Goal: Transaction & Acquisition: Book appointment/travel/reservation

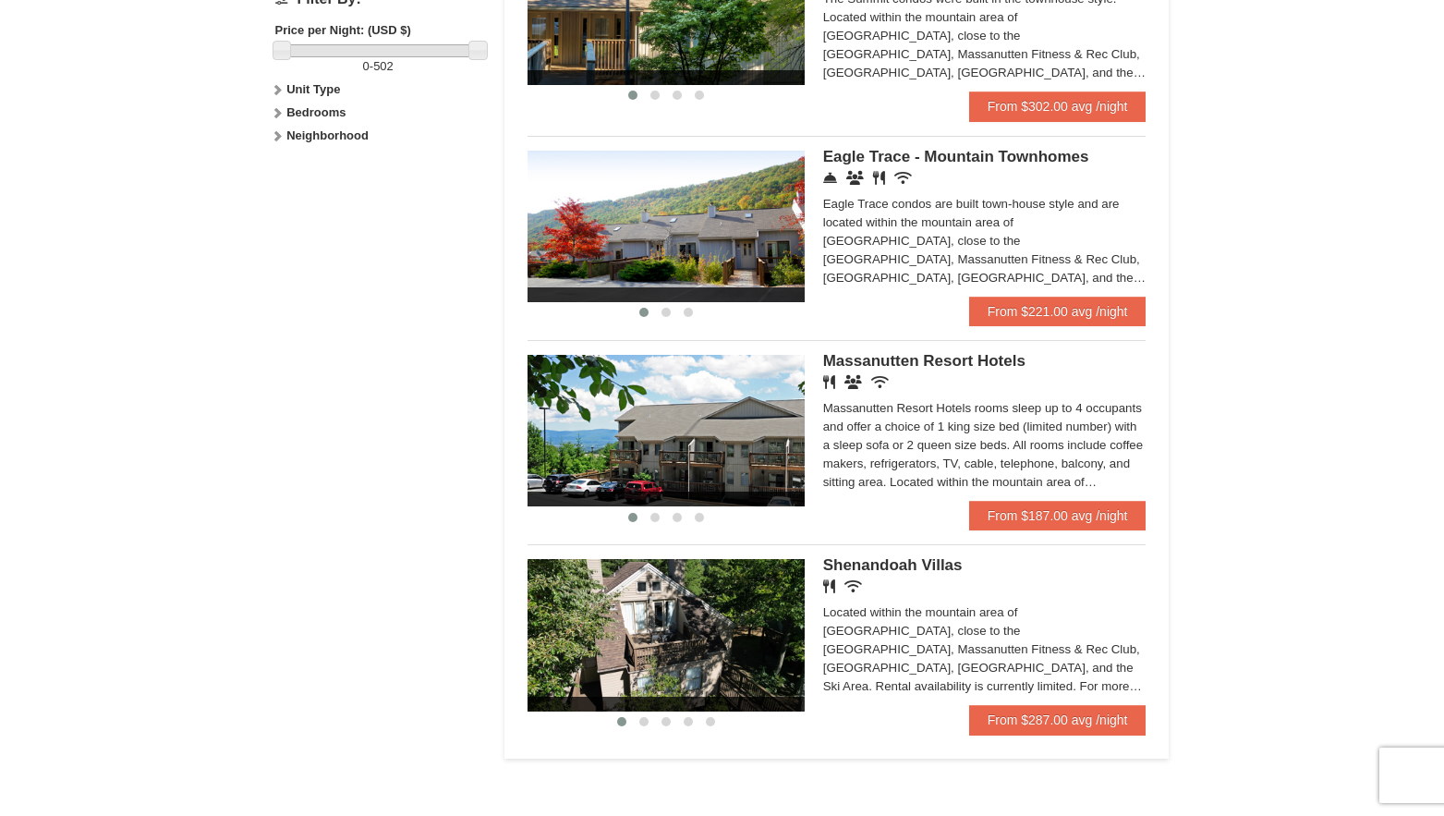
scroll to position [924, 0]
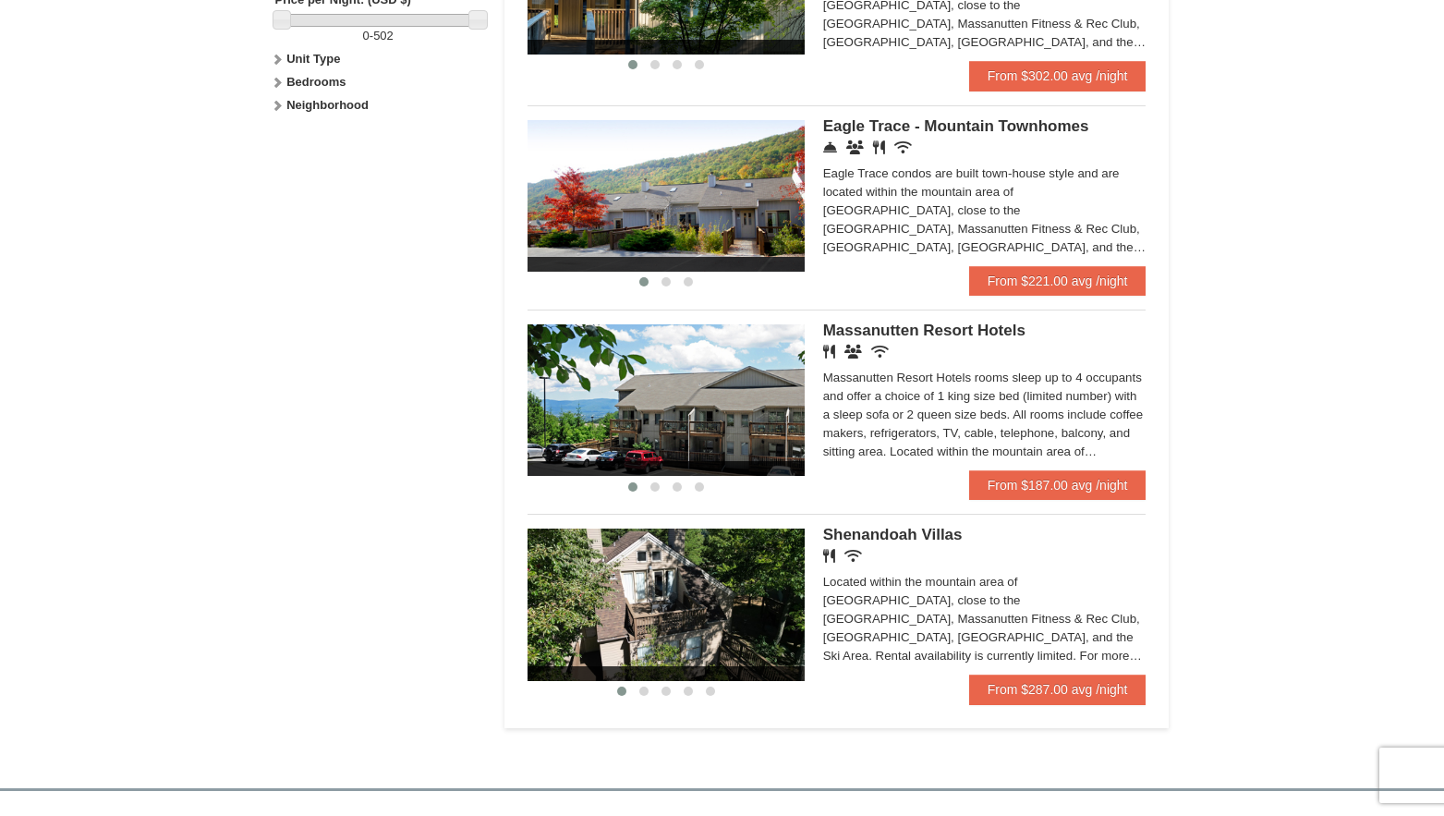
click at [714, 611] on img at bounding box center [666, 604] width 277 height 152
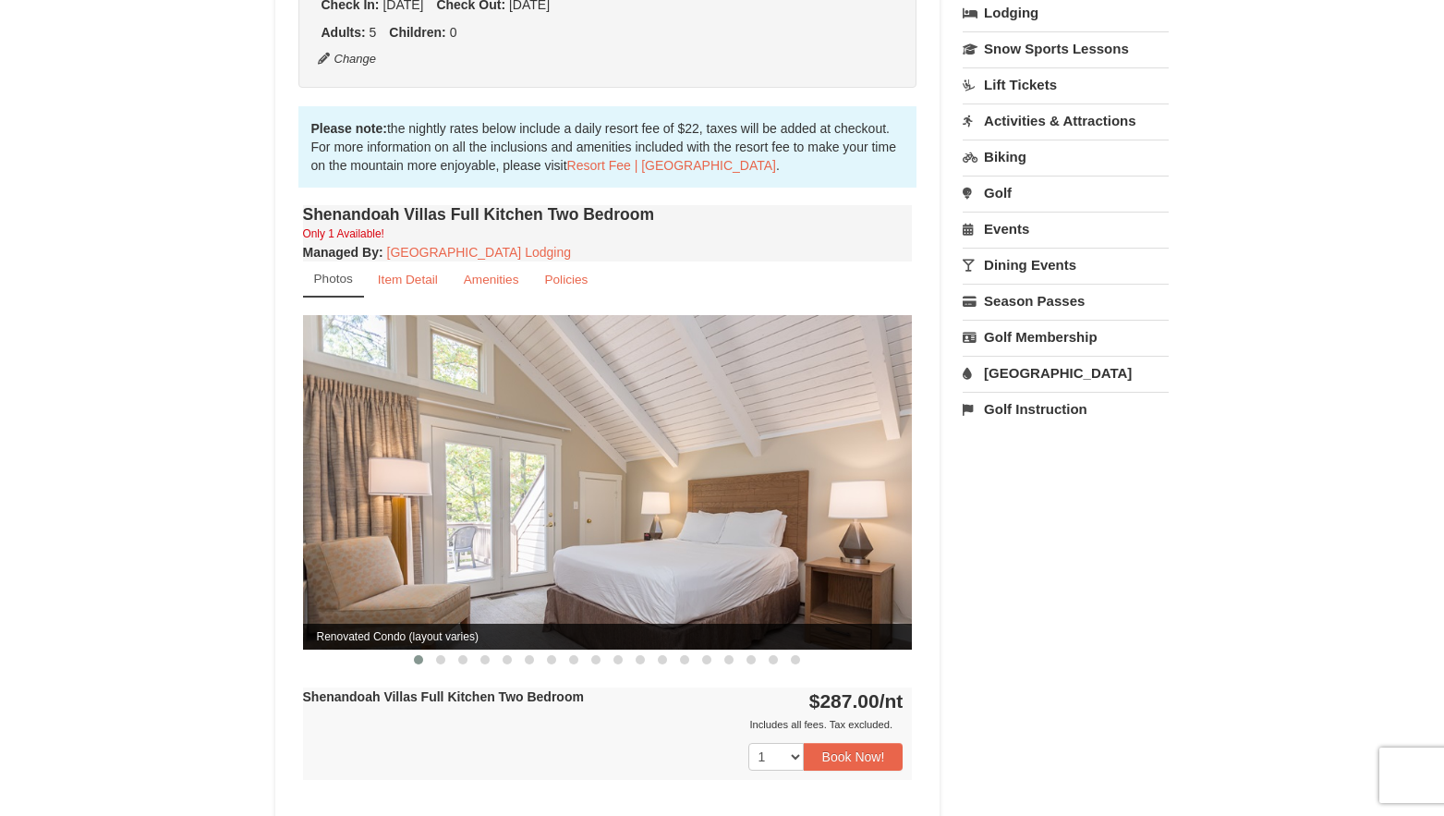
scroll to position [462, 0]
click at [875, 446] on img at bounding box center [608, 481] width 610 height 334
click at [877, 479] on img at bounding box center [608, 481] width 610 height 334
click at [870, 471] on img at bounding box center [608, 481] width 610 height 334
click at [715, 471] on img at bounding box center [608, 481] width 610 height 334
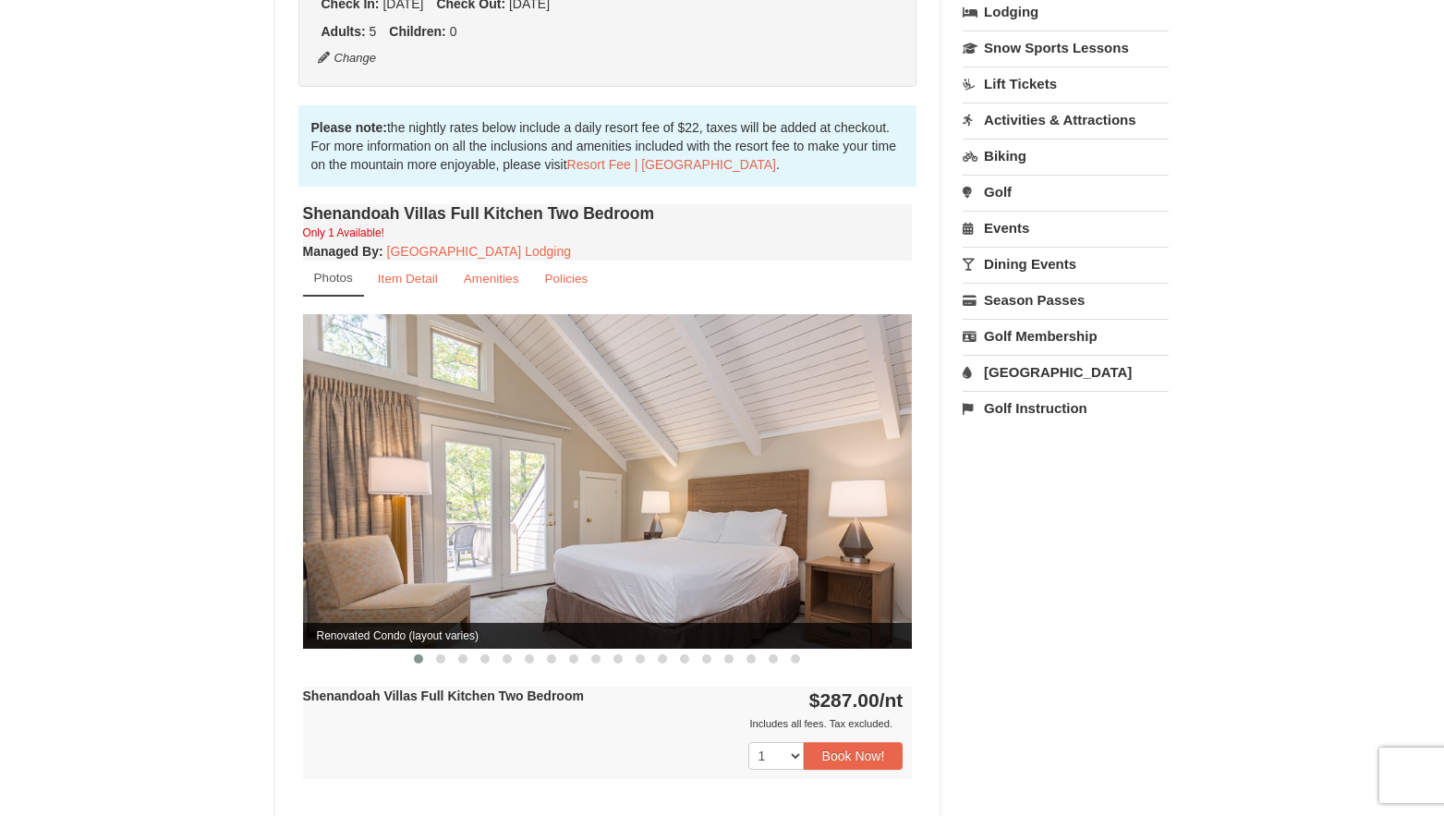
click at [504, 500] on img at bounding box center [608, 481] width 610 height 334
drag, startPoint x: 650, startPoint y: 499, endPoint x: 334, endPoint y: 465, distance: 318.7
click at [334, 465] on img at bounding box center [608, 481] width 610 height 334
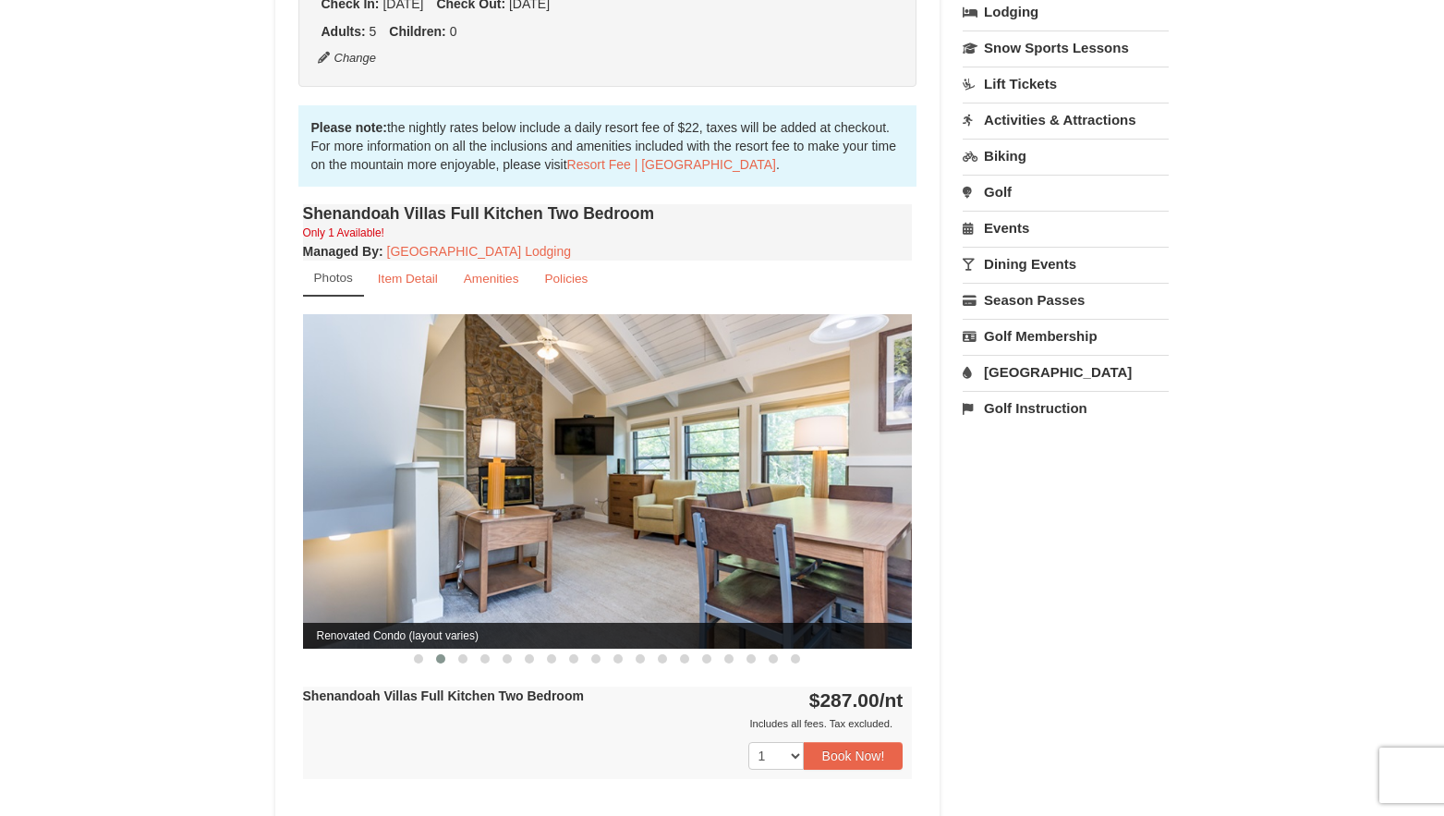
drag, startPoint x: 809, startPoint y: 444, endPoint x: 466, endPoint y: 454, distance: 343.8
click at [466, 454] on img at bounding box center [608, 481] width 610 height 334
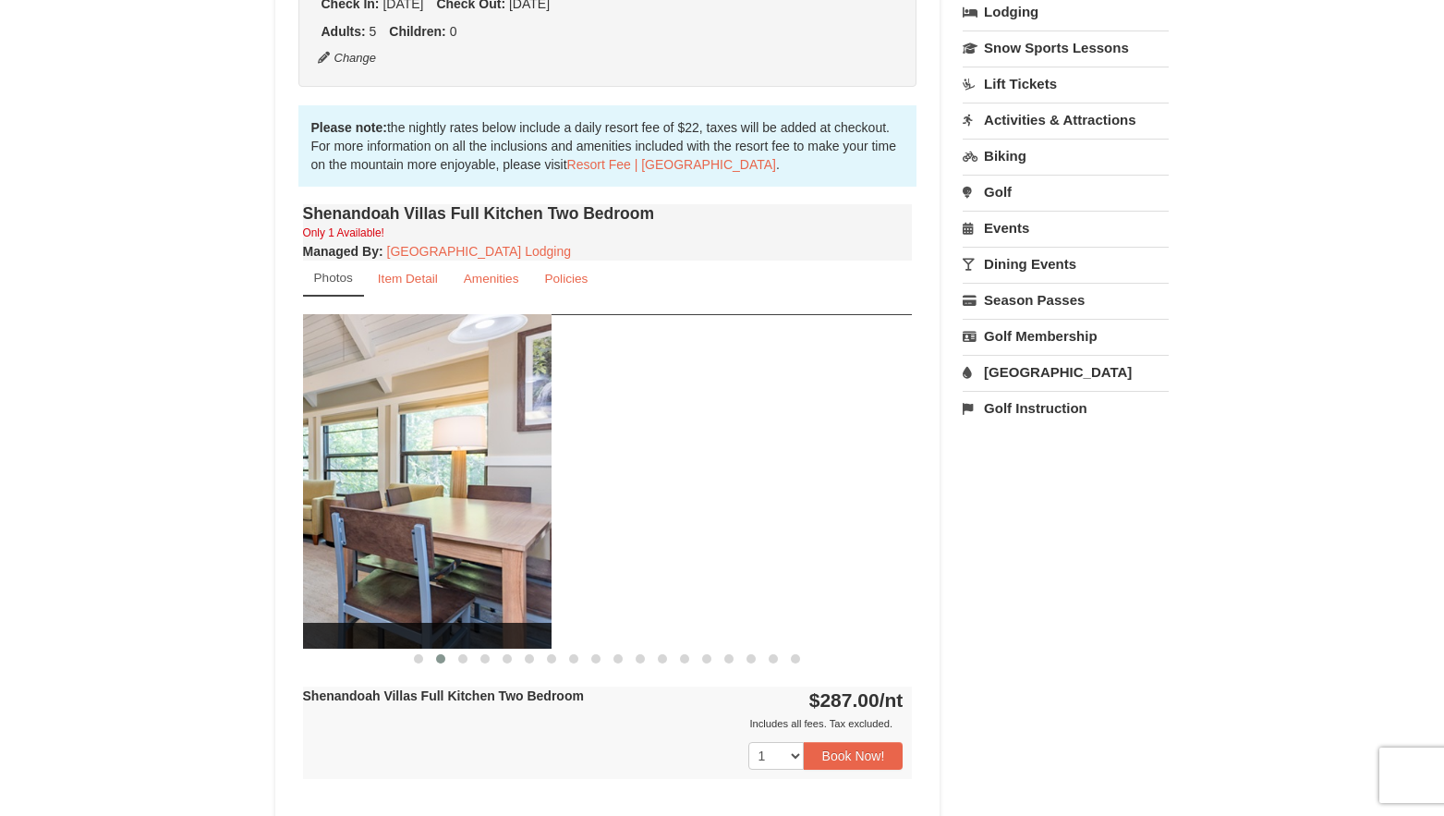
drag, startPoint x: 839, startPoint y: 452, endPoint x: 455, endPoint y: 462, distance: 383.6
click at [455, 462] on img at bounding box center [247, 481] width 610 height 334
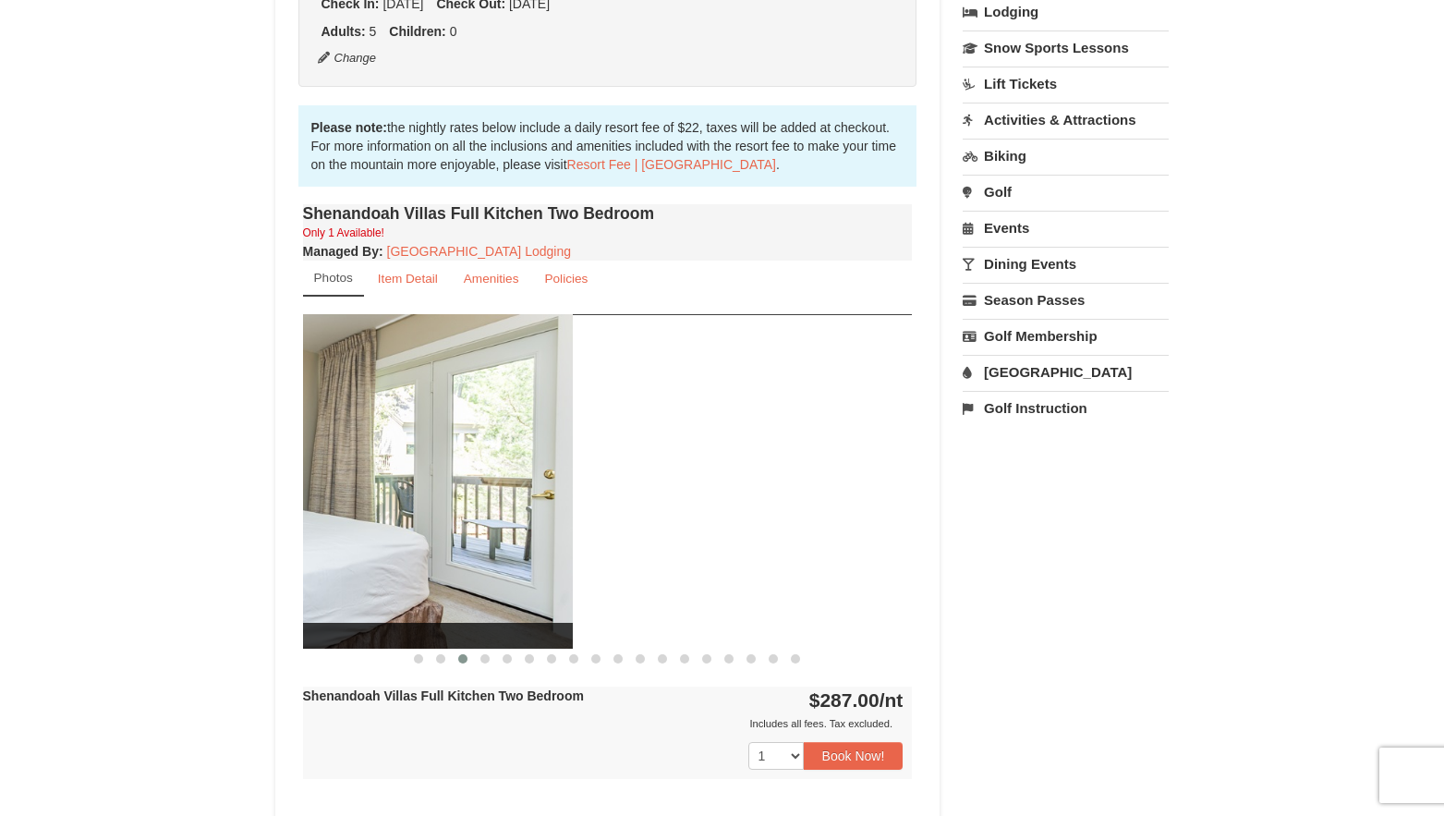
drag, startPoint x: 811, startPoint y: 458, endPoint x: 463, endPoint y: 465, distance: 348.4
click at [464, 465] on img at bounding box center [268, 481] width 610 height 334
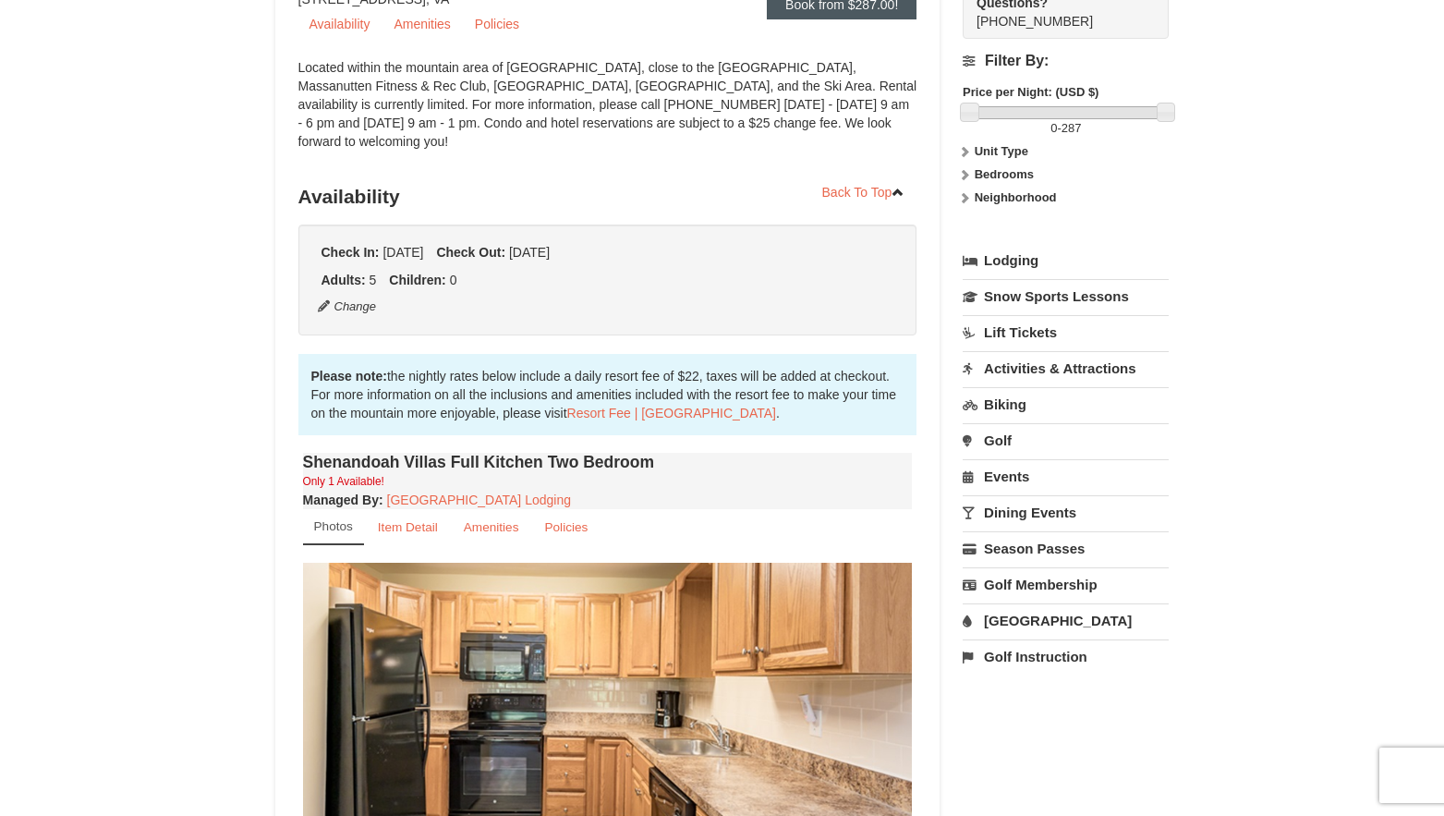
scroll to position [0, 0]
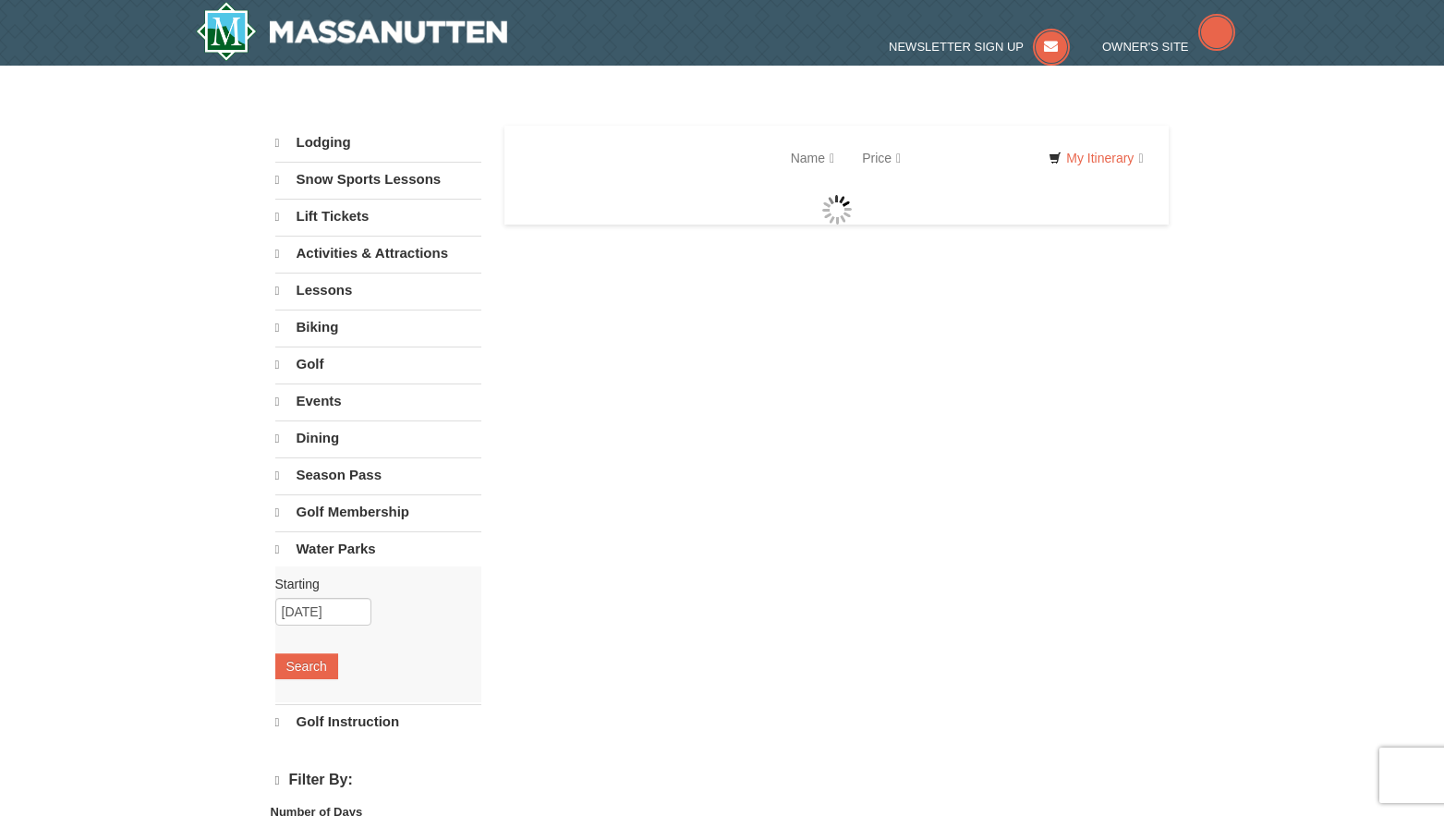
select select "10"
